Goal: Information Seeking & Learning: Learn about a topic

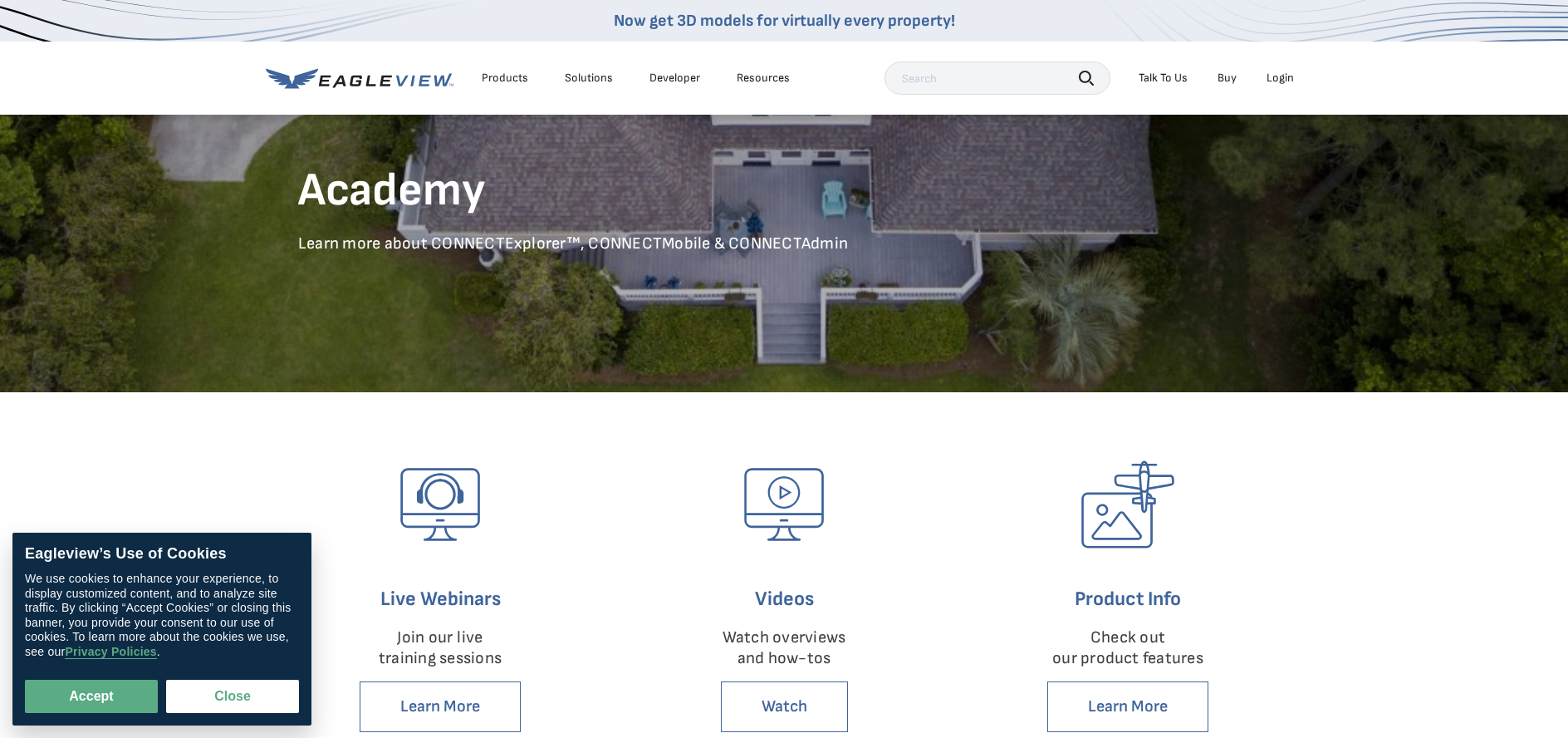
scroll to position [166, 0]
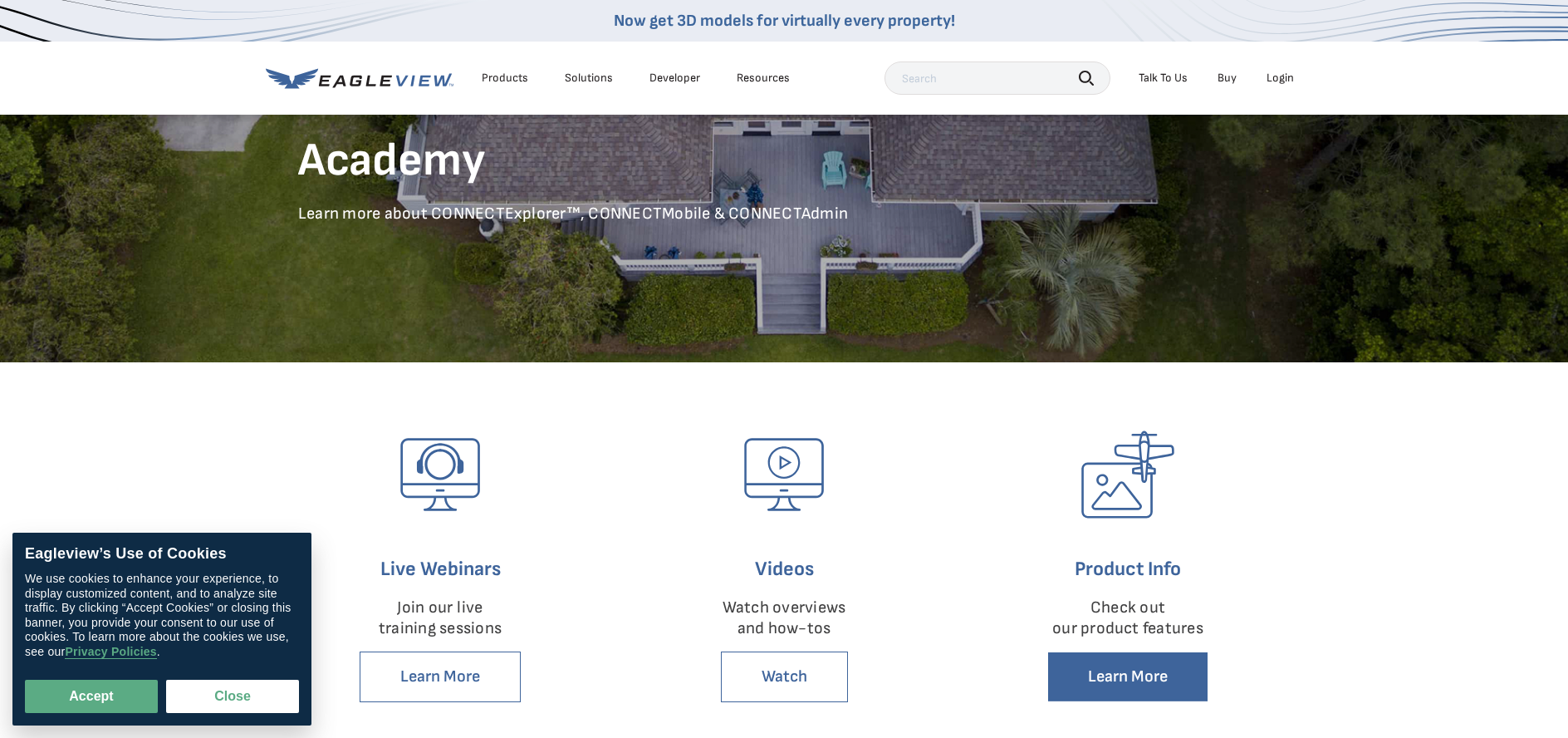
click at [1088, 669] on link "Learn More" at bounding box center [1128, 677] width 161 height 50
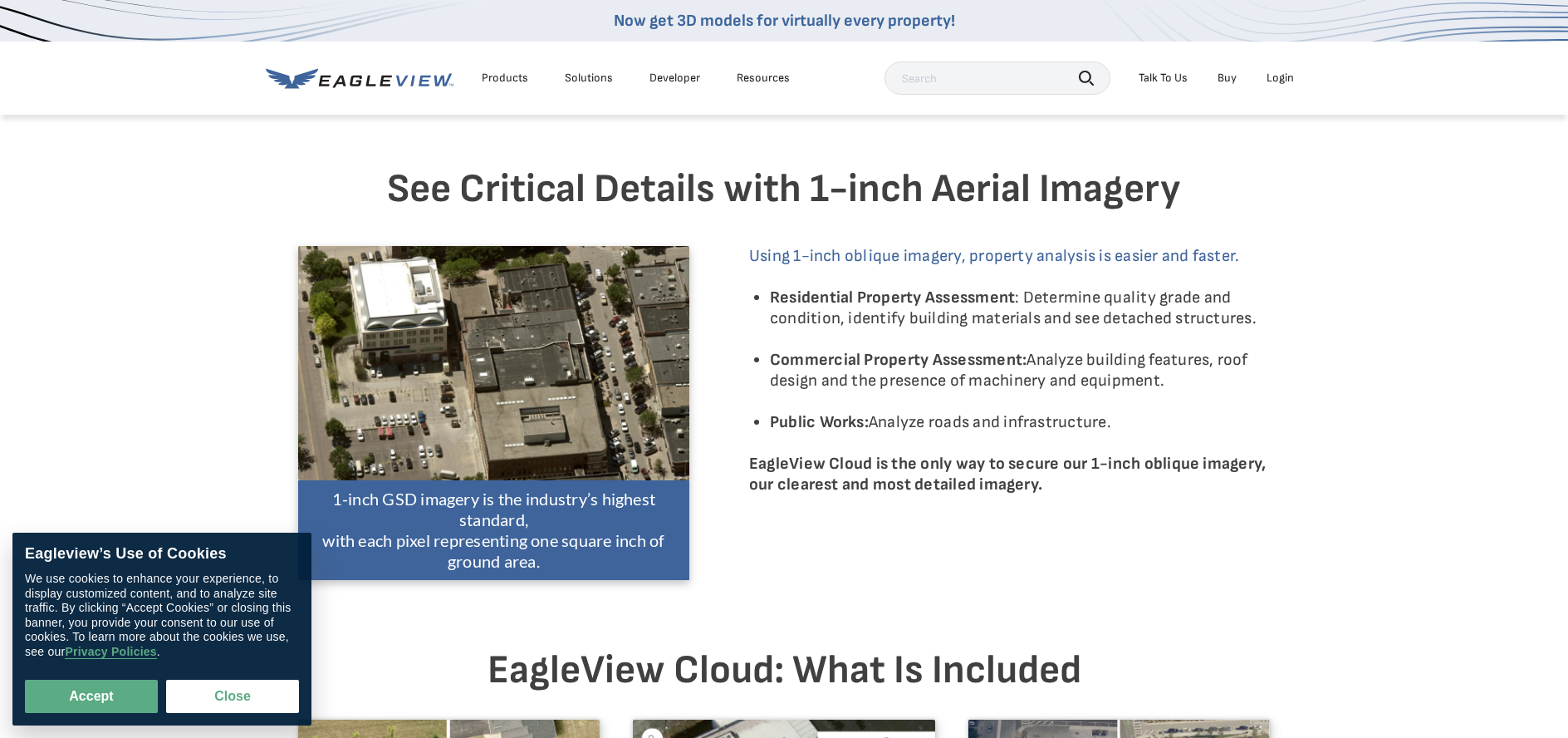
scroll to position [1052, 0]
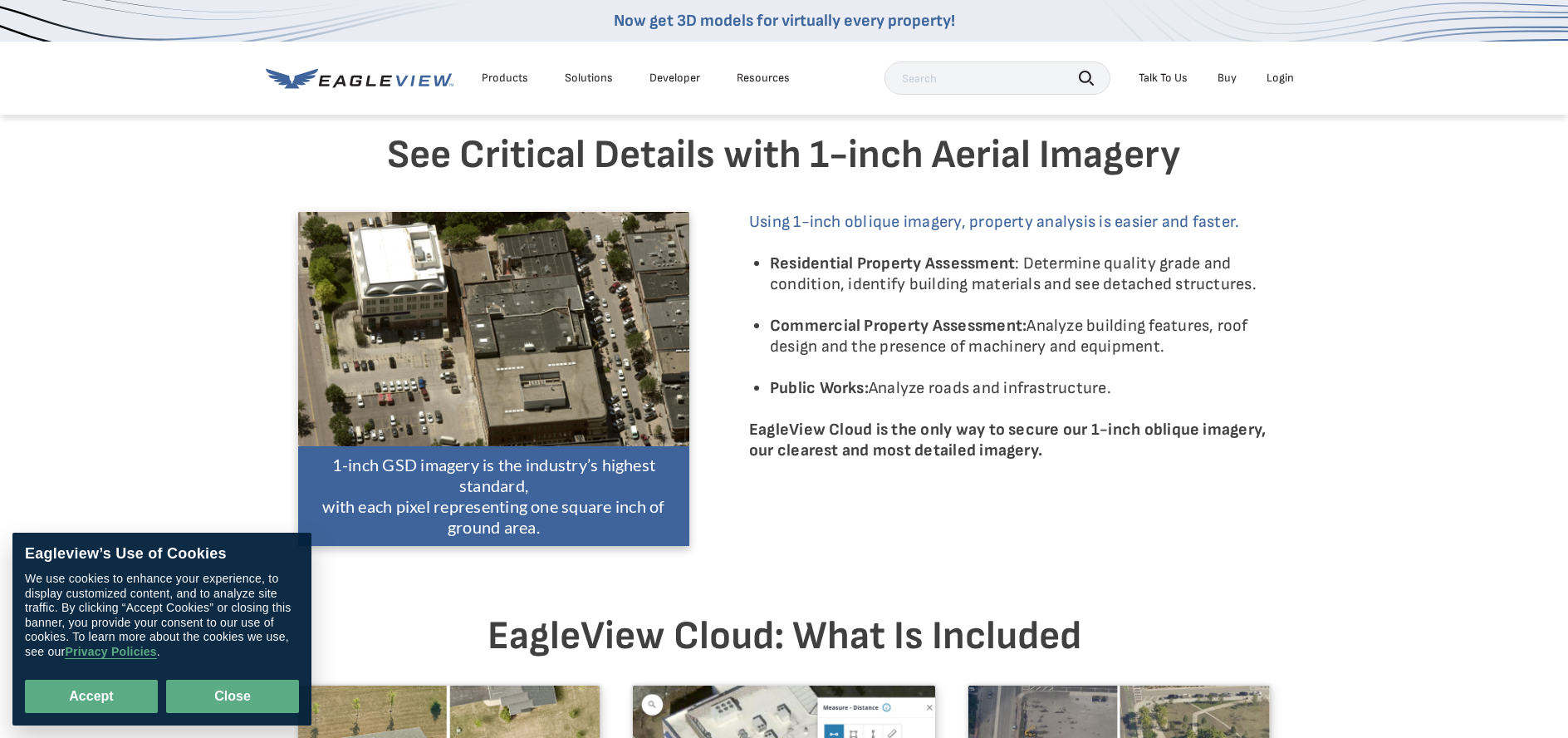
click at [219, 701] on button "Close" at bounding box center [232, 696] width 133 height 33
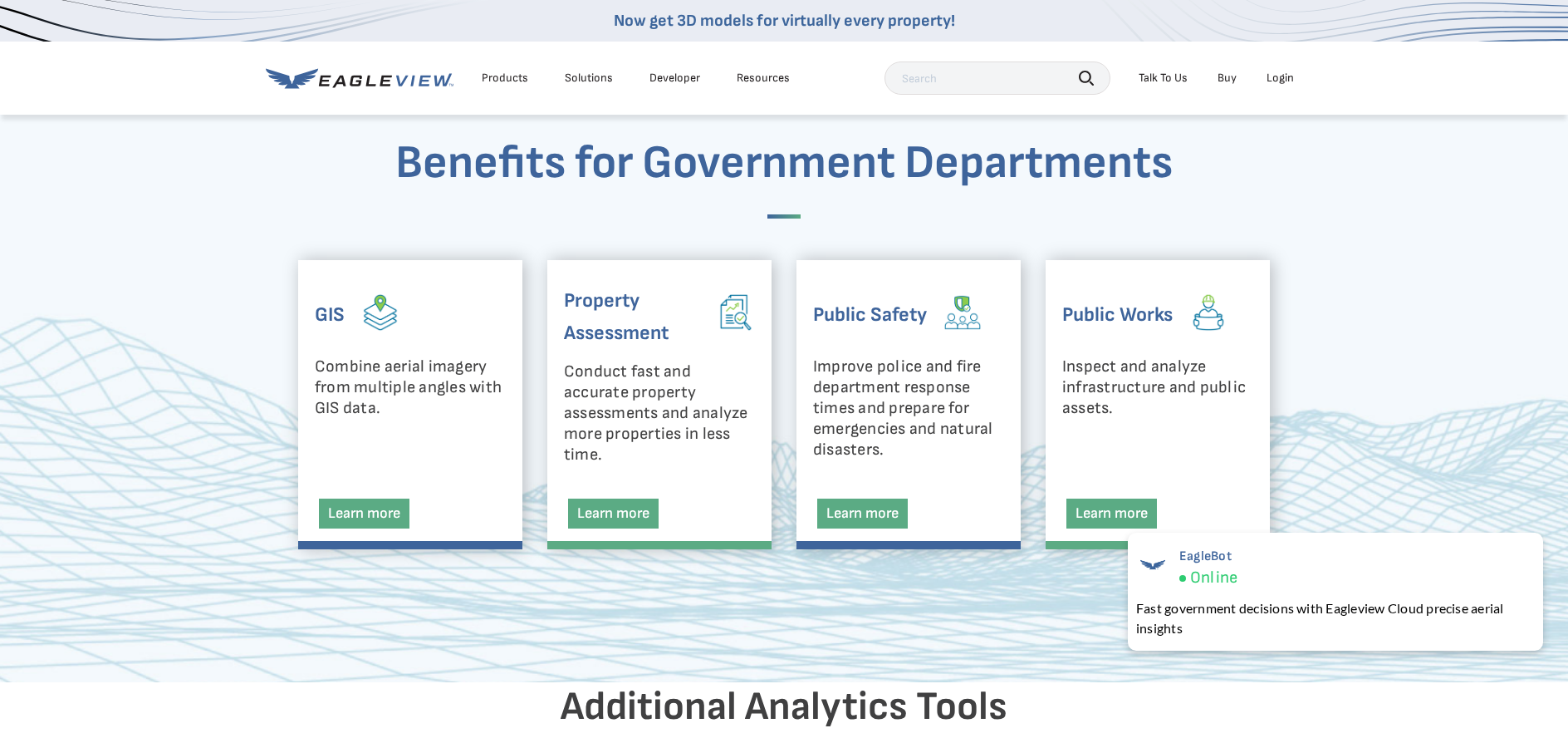
scroll to position [2382, 0]
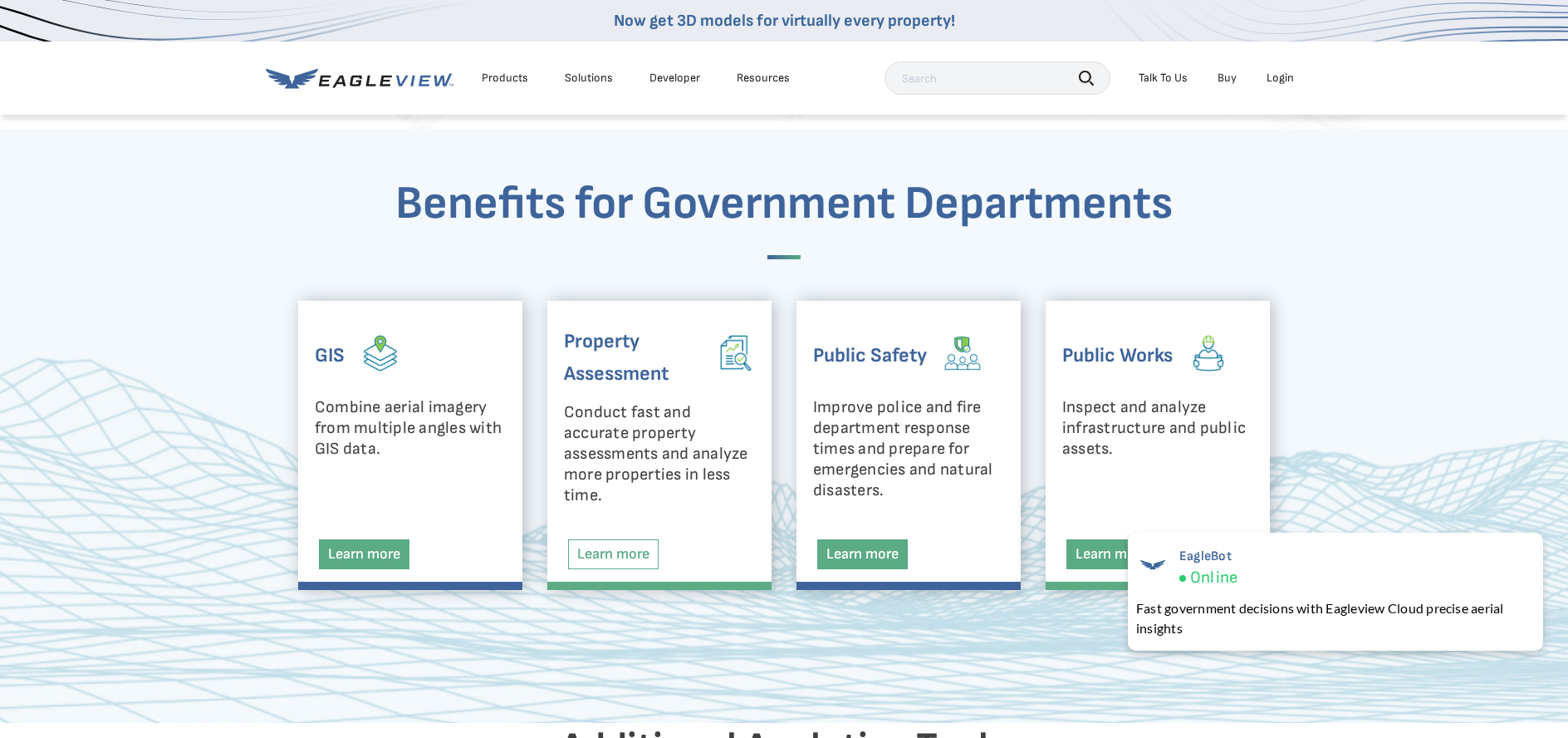
click at [639, 550] on link "Learn more" at bounding box center [613, 554] width 90 height 30
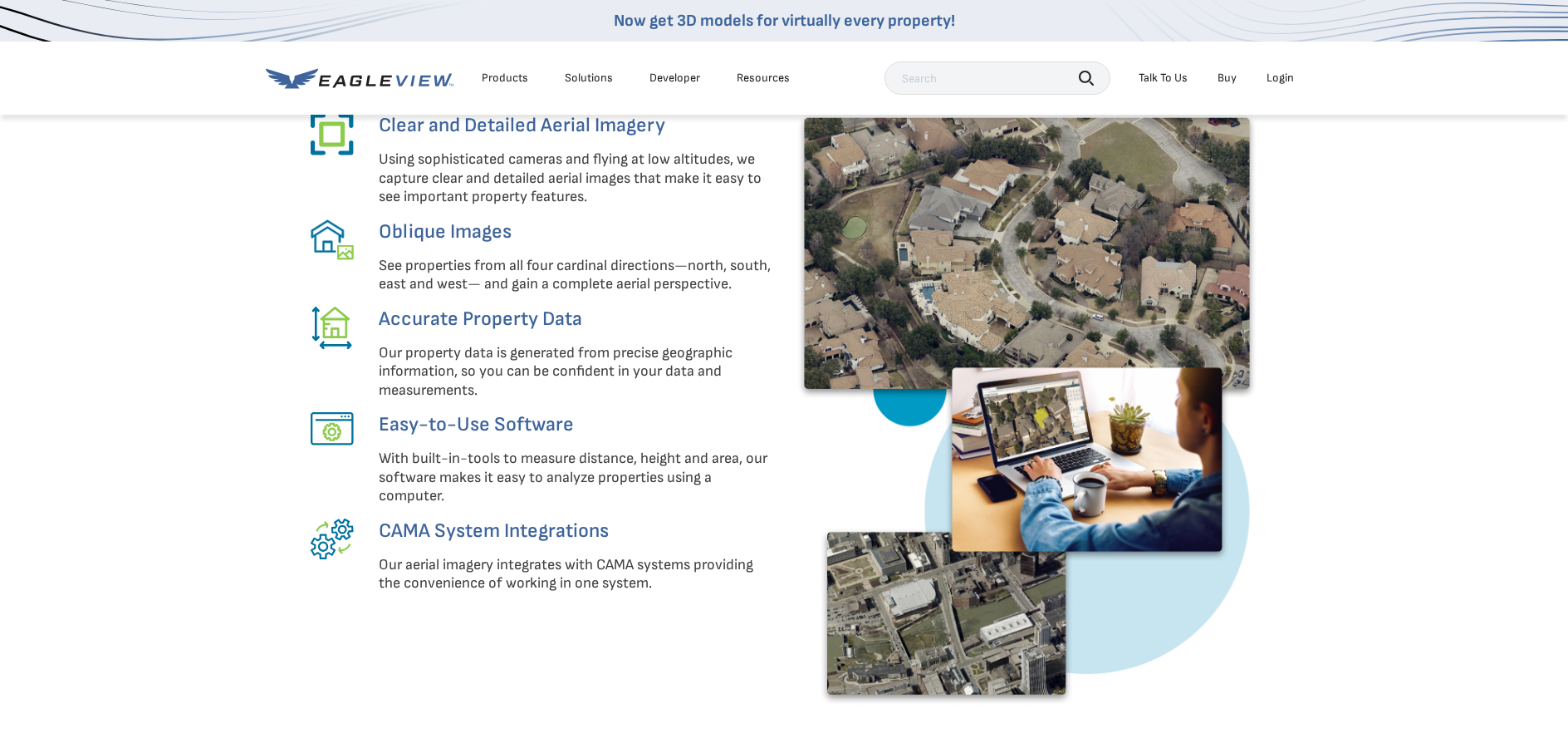
scroll to position [775, 0]
click at [337, 324] on img at bounding box center [332, 327] width 44 height 44
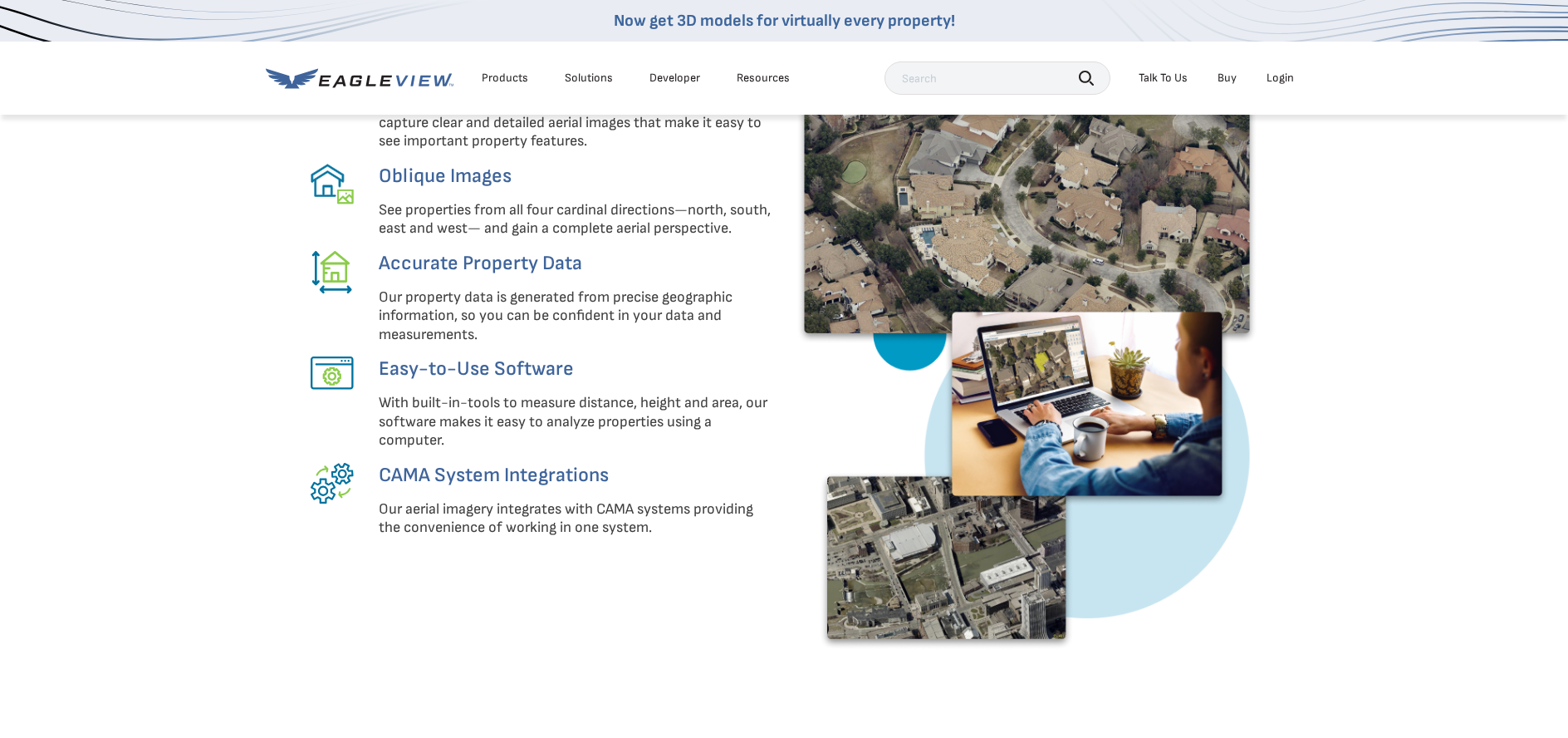
scroll to position [721, 0]
